Goal: Browse casually

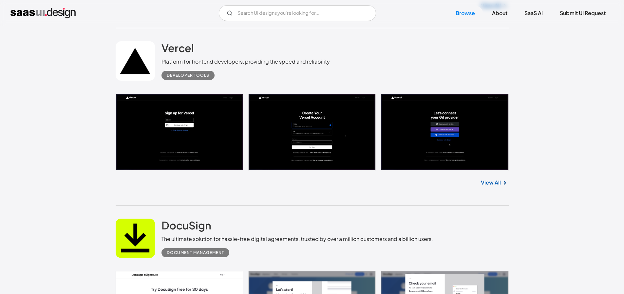
scroll to position [726, 0]
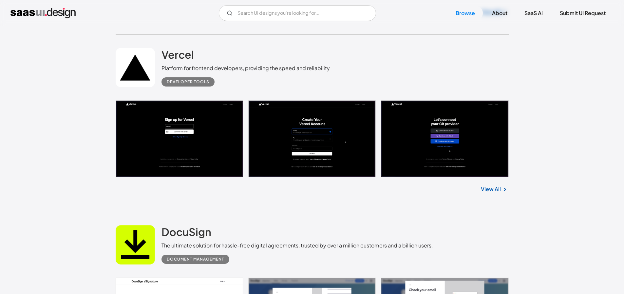
click at [484, 186] on link "View All" at bounding box center [491, 189] width 20 height 8
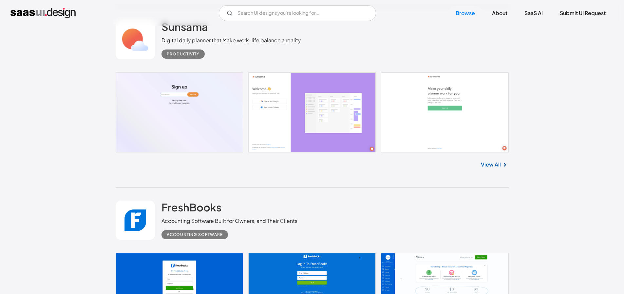
scroll to position [7281, 0]
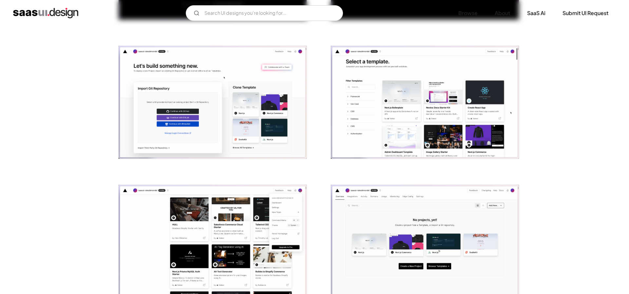
scroll to position [388, 0]
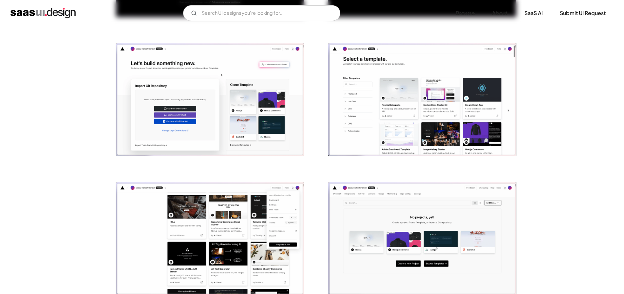
click at [213, 116] on img "open lightbox" at bounding box center [210, 99] width 188 height 113
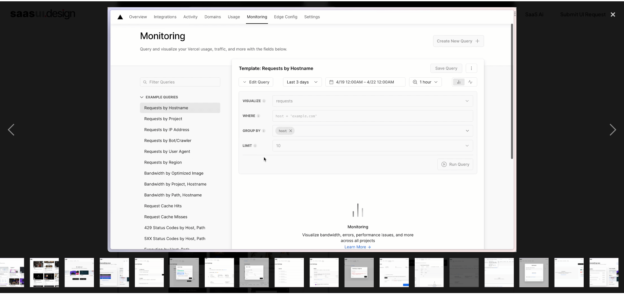
scroll to position [0, 188]
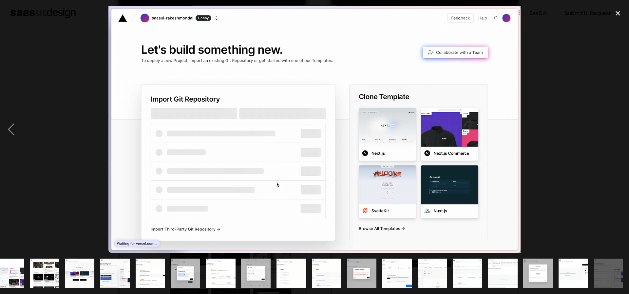
click at [594, 62] on div at bounding box center [314, 129] width 629 height 247
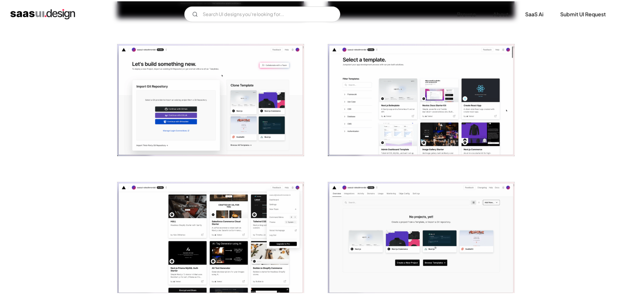
scroll to position [0, 0]
